Goal: Task Accomplishment & Management: Manage account settings

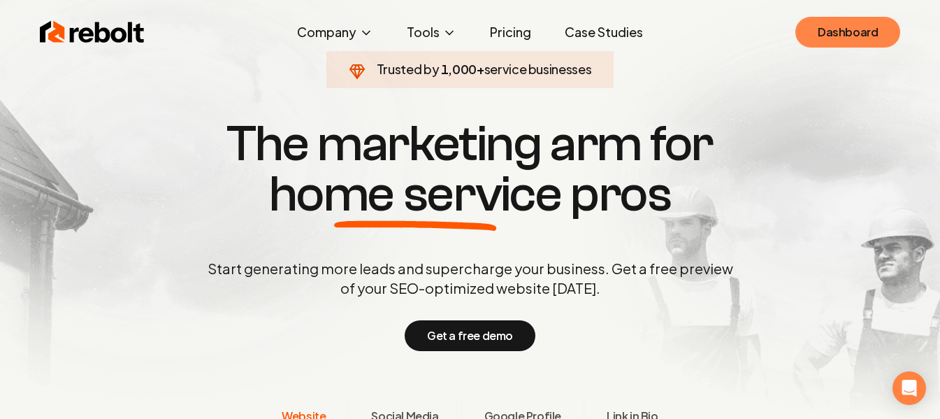
click at [832, 29] on link "Dashboard" at bounding box center [847, 32] width 105 height 31
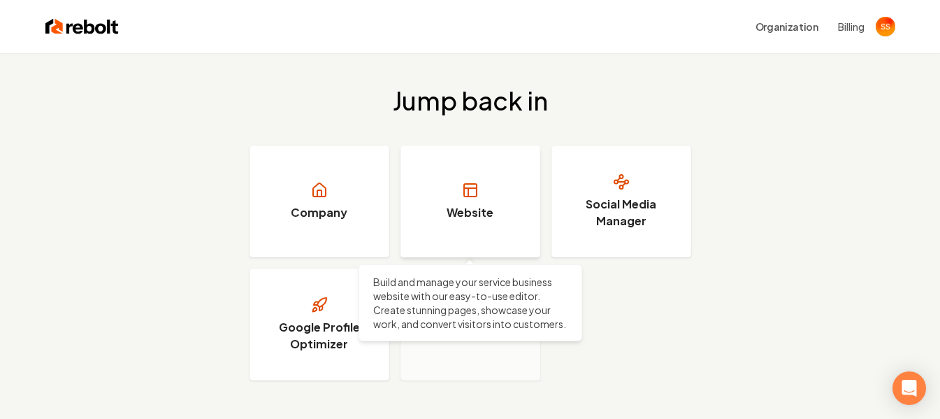
click at [470, 209] on h3 "Website" at bounding box center [470, 212] width 47 height 17
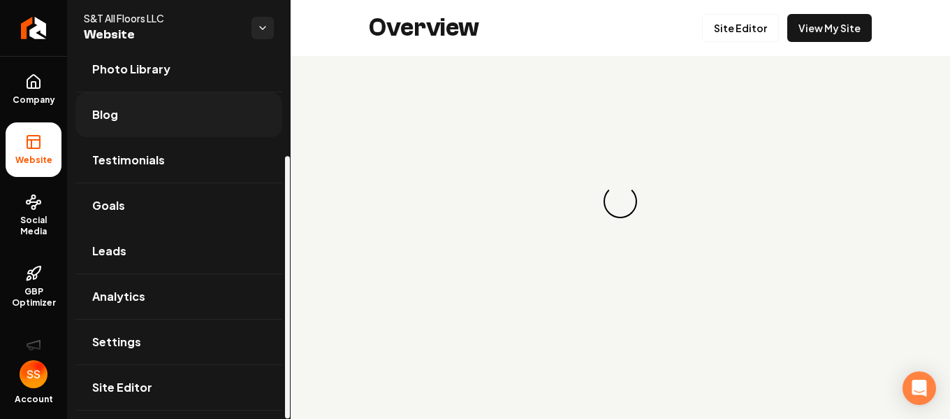
click at [135, 254] on link "Leads" at bounding box center [178, 251] width 207 height 45
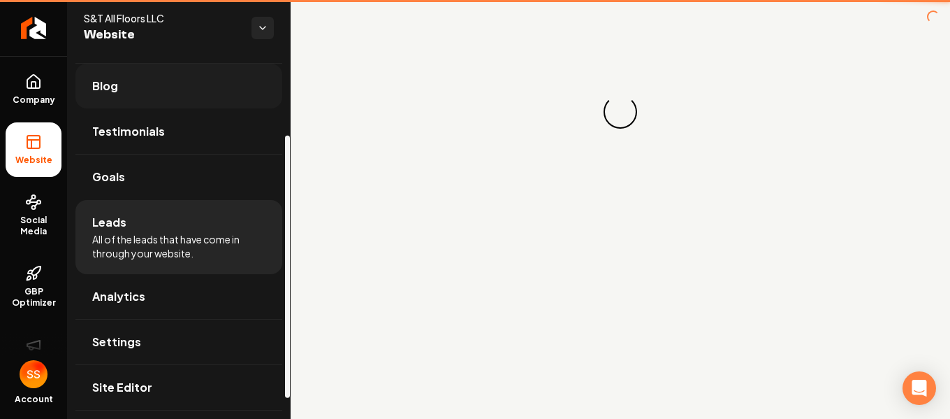
scroll to position [109, 0]
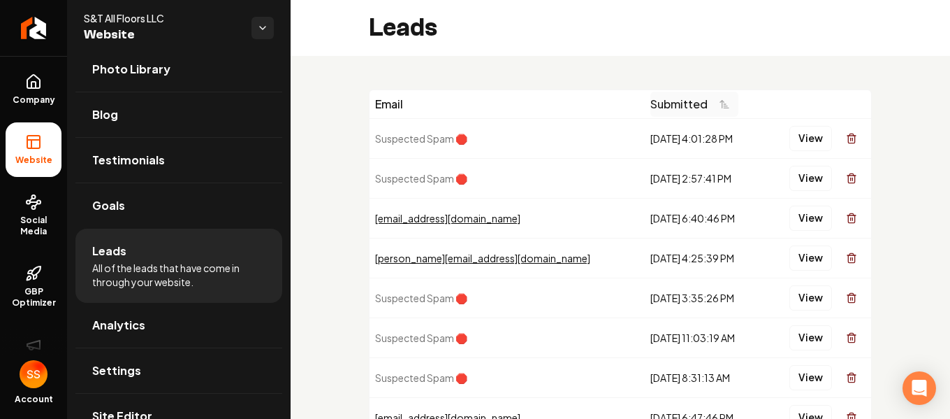
click at [719, 101] on icon "Main content area" at bounding box center [724, 104] width 11 height 11
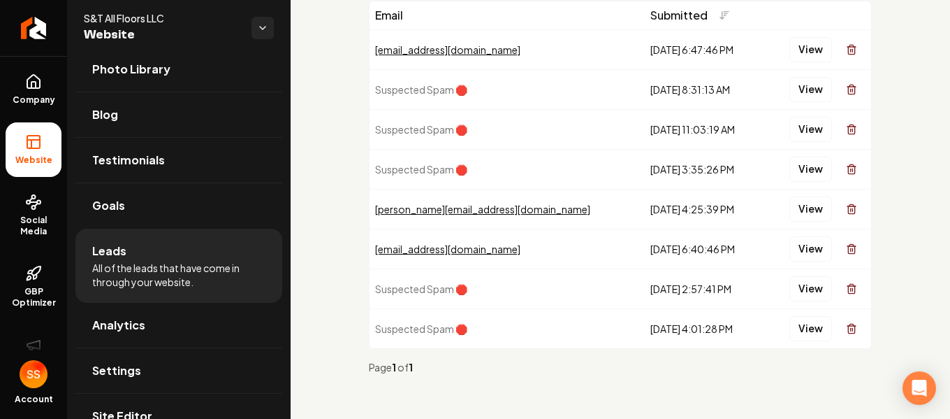
scroll to position [0, 0]
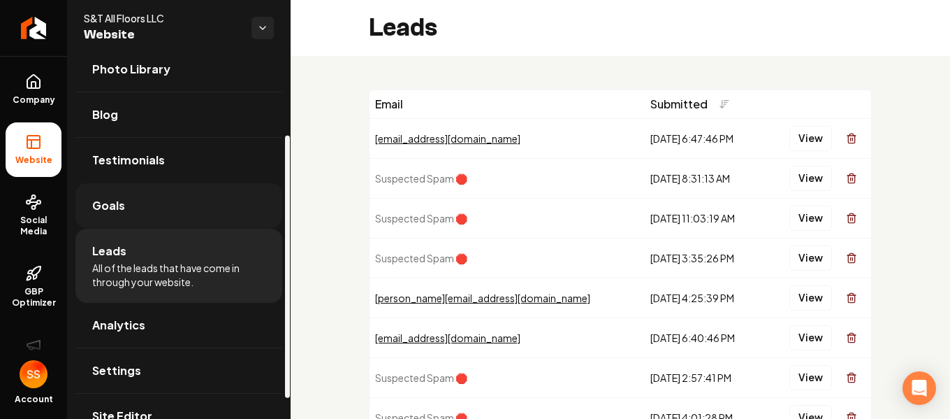
click at [124, 203] on link "Goals" at bounding box center [178, 205] width 207 height 45
